Goal: Find specific page/section: Find specific page/section

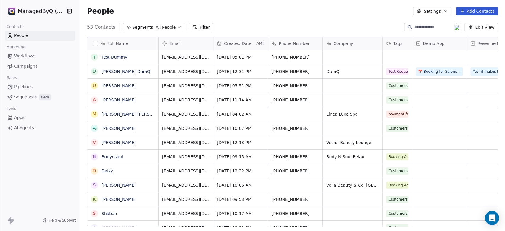
scroll to position [198, 420]
click at [31, 57] on span "Workflows" at bounding box center [24, 56] width 21 height 6
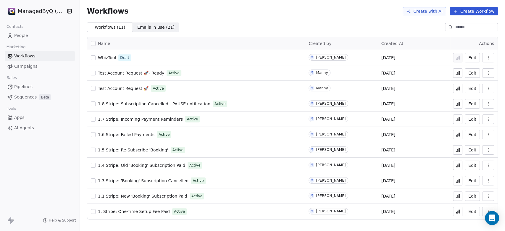
click at [151, 119] on span "1.7 Stripe: Incoming Payment Reminders" at bounding box center [140, 119] width 85 height 5
click at [458, 120] on icon at bounding box center [457, 120] width 1 height 2
click at [490, 217] on icon "Open Intercom Messenger" at bounding box center [491, 218] width 7 height 8
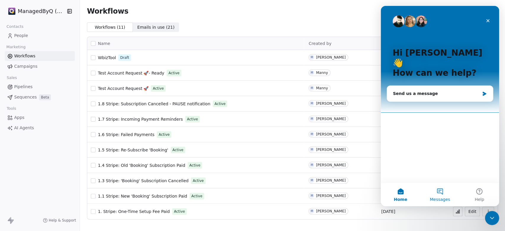
click at [441, 192] on button "Messages" at bounding box center [439, 194] width 39 height 24
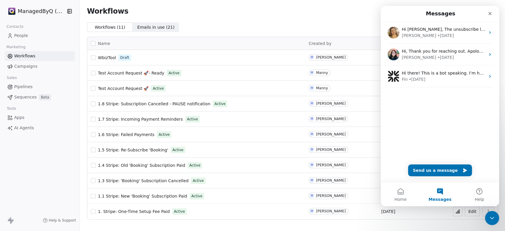
click at [441, 193] on button "Messages" at bounding box center [439, 194] width 39 height 24
click at [45, 162] on div "ManagedByQ (FZE) Contacts People Marketing Workflows Campaigns Sales Pipelines …" at bounding box center [40, 115] width 80 height 231
drag, startPoint x: 493, startPoint y: 216, endPoint x: 929, endPoint y: 416, distance: 480.4
click at [493, 216] on icon "Close Intercom Messenger" at bounding box center [491, 217] width 7 height 7
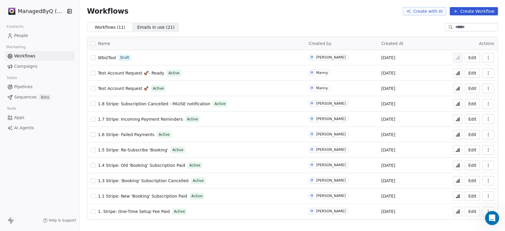
click at [455, 181] on button at bounding box center [457, 180] width 9 height 9
click at [45, 10] on html "ManagedByQ (FZE) Contacts People Marketing Workflows Campaigns Sales Pipelines …" at bounding box center [252, 115] width 505 height 231
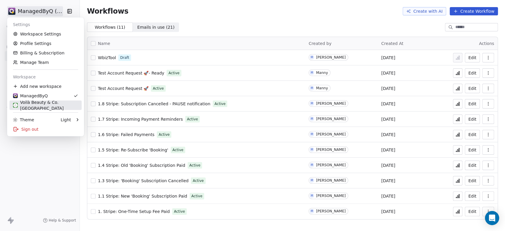
click at [46, 105] on div "Voilà Beauty & Co. Lounge" at bounding box center [45, 105] width 65 height 12
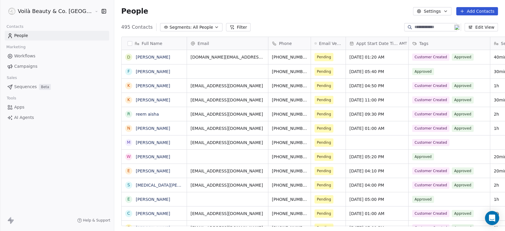
scroll to position [198, 411]
